Goal: Information Seeking & Learning: Learn about a topic

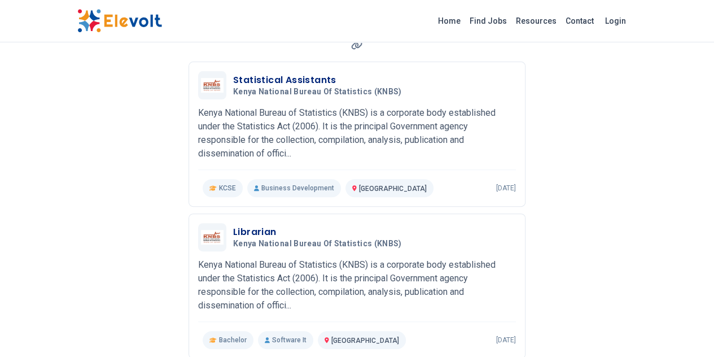
scroll to position [139, 0]
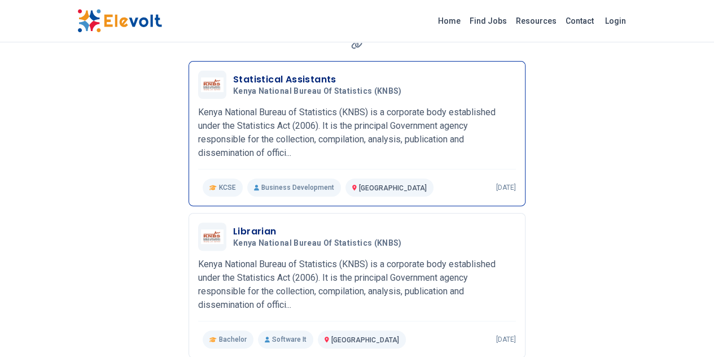
click at [246, 73] on h3 "Statistical Assistants" at bounding box center [319, 80] width 173 height 14
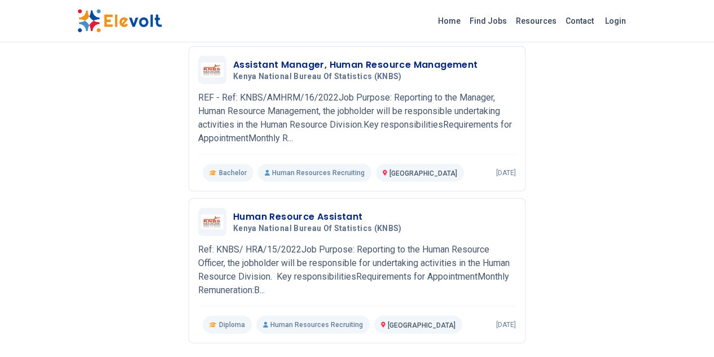
scroll to position [1369, 0]
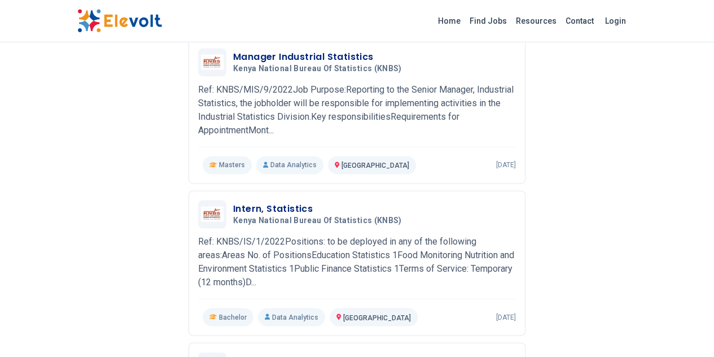
scroll to position [779, 0]
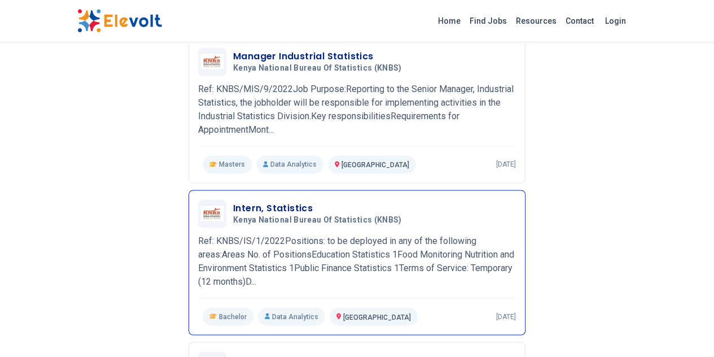
click at [233, 202] on h3 "Intern, Statistics" at bounding box center [319, 209] width 173 height 14
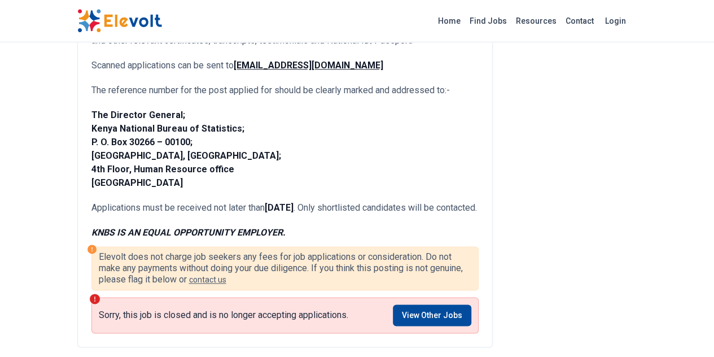
scroll to position [582, 0]
